Goal: Find specific page/section: Find specific page/section

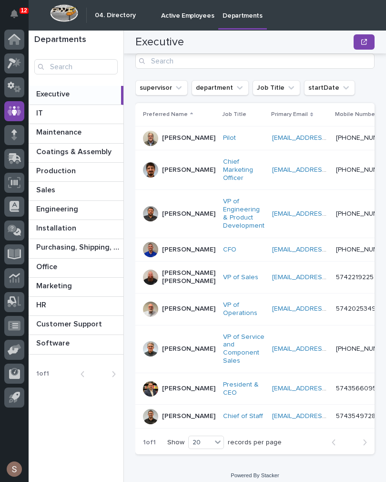
scroll to position [120, 0]
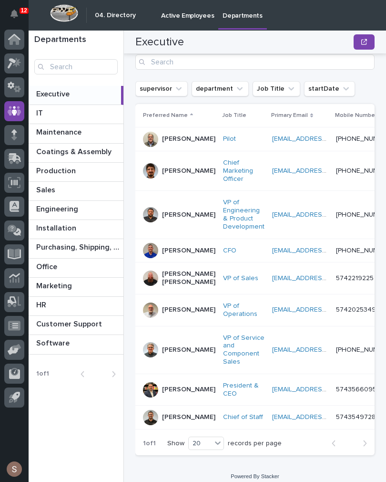
click at [228, 141] on div "Pilot" at bounding box center [243, 139] width 41 height 8
click at [100, 151] on p "Coatings & Assembly" at bounding box center [74, 150] width 77 height 11
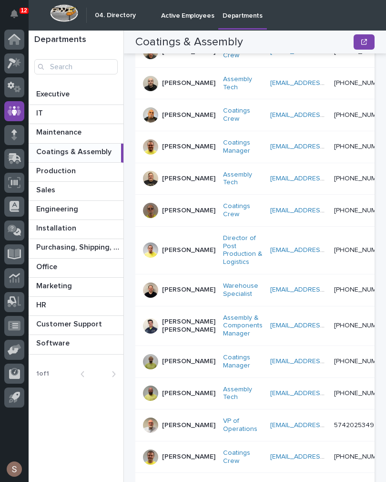
scroll to position [225, 0]
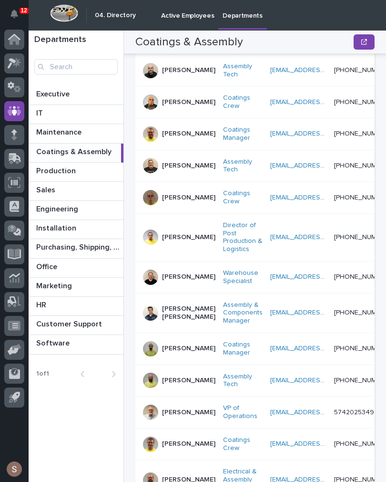
click at [180, 376] on p "[PERSON_NAME]" at bounding box center [188, 380] width 53 height 8
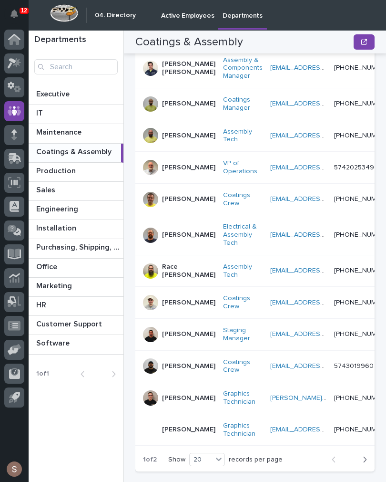
scroll to position [469, 0]
click at [176, 264] on p "Race [PERSON_NAME]" at bounding box center [188, 271] width 53 height 16
click at [72, 170] on p "Production" at bounding box center [56, 170] width 41 height 11
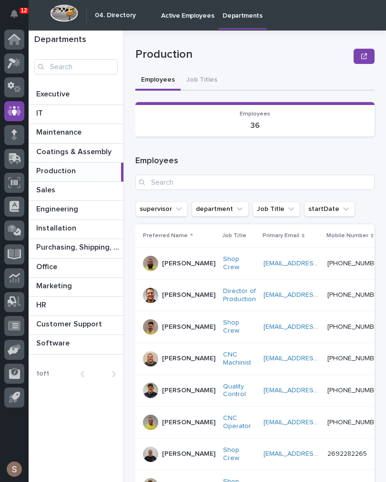
click at [88, 246] on p "Purchasing, Shipping, & Receiving" at bounding box center [78, 246] width 85 height 11
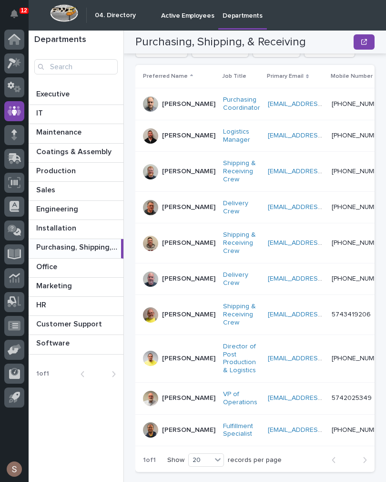
scroll to position [159, 0]
click at [169, 208] on p "[PERSON_NAME]" at bounding box center [188, 208] width 53 height 8
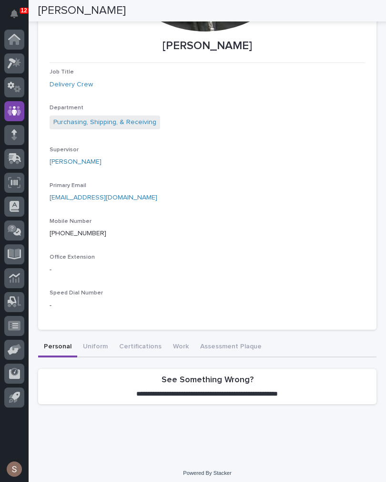
scroll to position [240, 0]
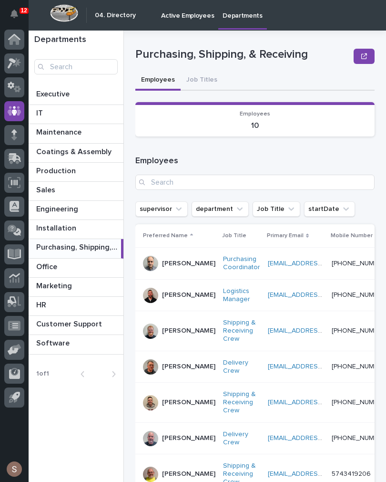
click at [23, 33] on link at bounding box center [14, 40] width 20 height 20
